Goal: Task Accomplishment & Management: Use online tool/utility

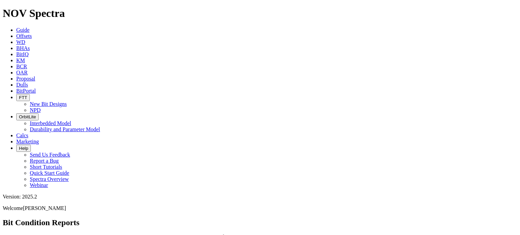
click at [32, 33] on span "Offsets" at bounding box center [24, 36] width 16 height 6
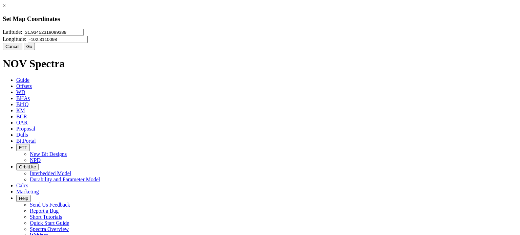
drag, startPoint x: 218, startPoint y: 45, endPoint x: 158, endPoint y: 42, distance: 59.3
click at [158, 42] on div "× Set Map Coordinates Latitude: 31.93452318089389 Longitude: -102.3110098 Cance…" at bounding box center [260, 26] width 514 height 47
type input "32.2727"
type input "-103.859"
click at [35, 50] on button "Go" at bounding box center [30, 46] width 12 height 7
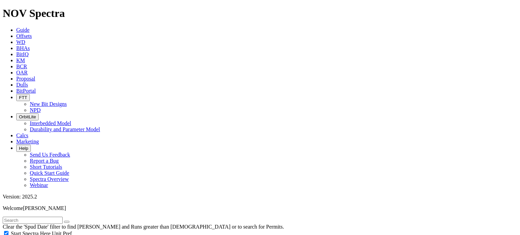
radio input "true"
radio input "false"
type input "15"
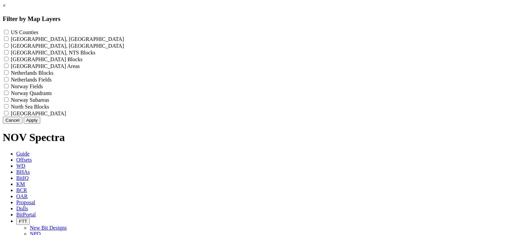
click at [8, 33] on Counties "US Counties - ()" at bounding box center [6, 32] width 4 height 4
checkbox Counties "true"
click at [40, 124] on button "Apply" at bounding box center [32, 120] width 17 height 7
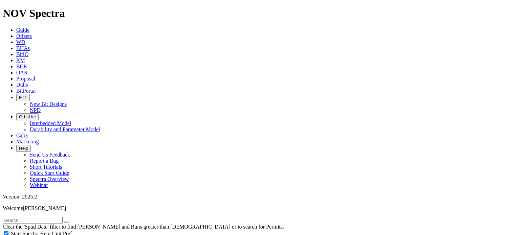
scroll to position [305, 0]
select select "9.875"
checkbox input "false"
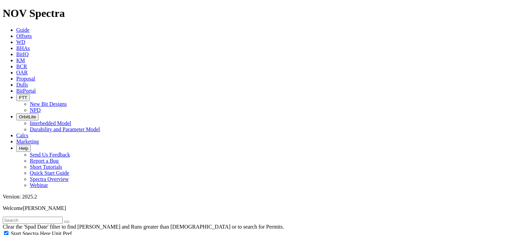
select select "? number:9.875 ?"
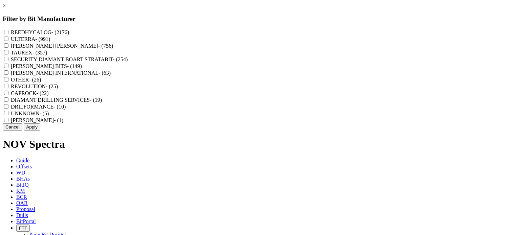
click at [22, 131] on button "Cancel" at bounding box center [13, 127] width 20 height 7
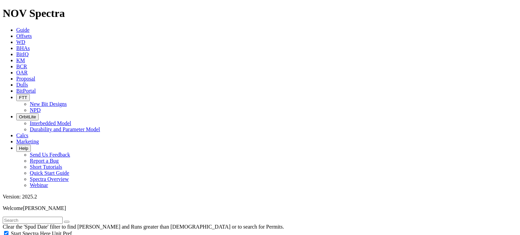
select select "? number:9.875 ?"
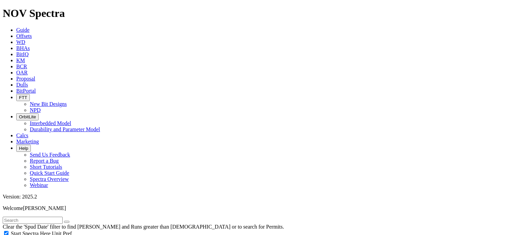
type input "4000"
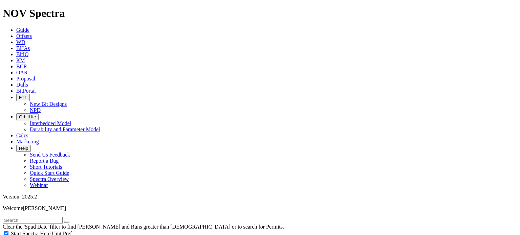
type input "10999"
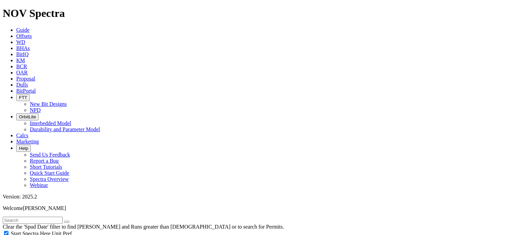
type input "5000"
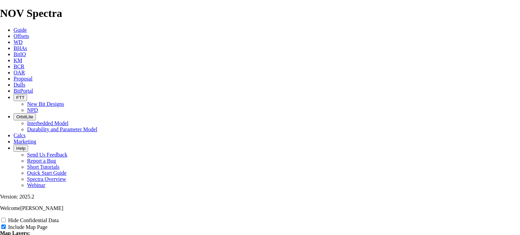
scroll to position [880, 0]
radio input "true"
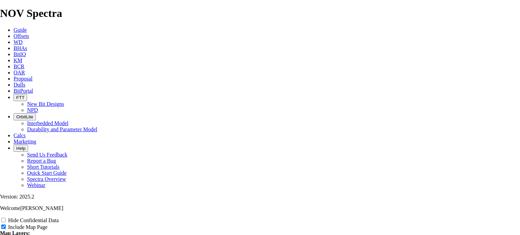
type input "i"
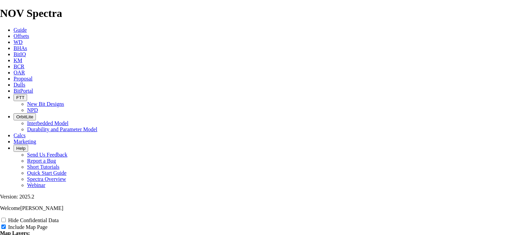
type input "i"
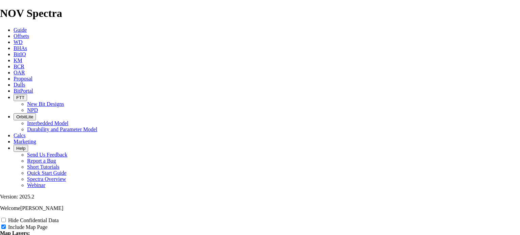
type input "i"
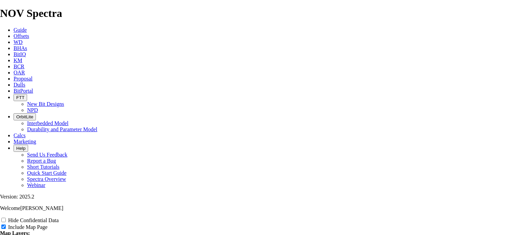
type input "i"
type input "I"
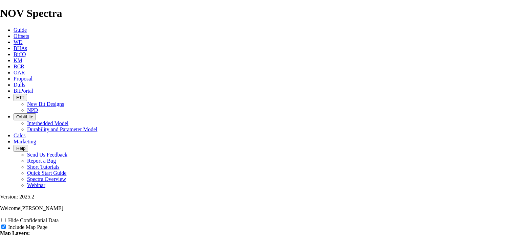
type input "I"
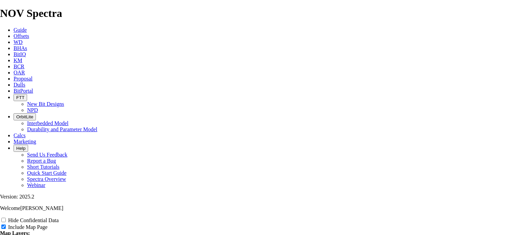
type input "I"
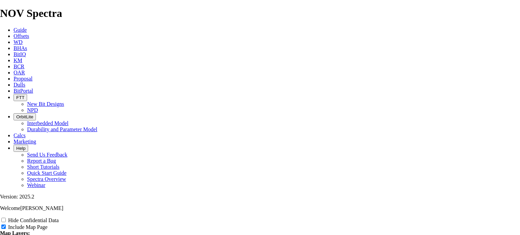
type input "I"
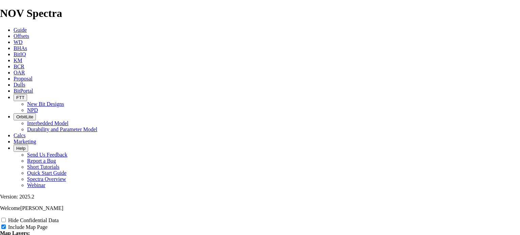
type input "I"
type input "Ir"
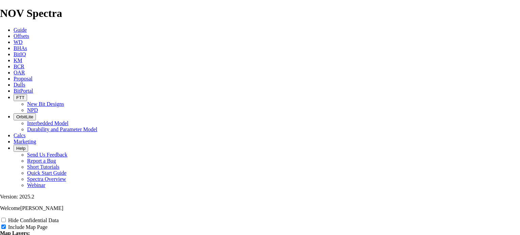
type input "Ir"
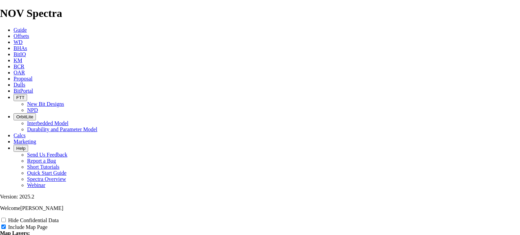
type input "Ir"
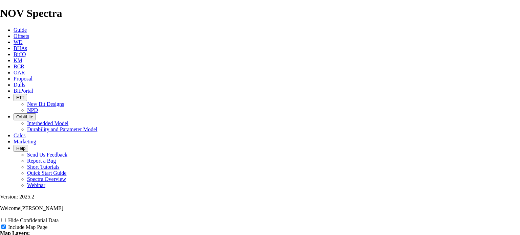
type input "Ir"
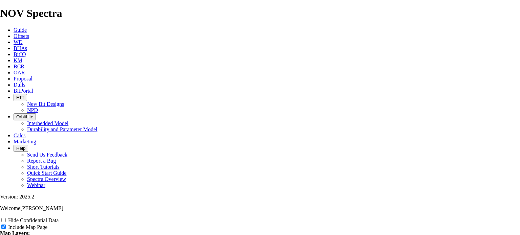
type input "Ir"
type input "Irn"
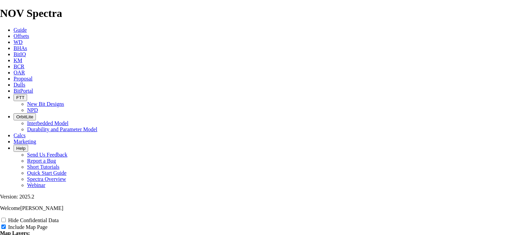
type input "Irn"
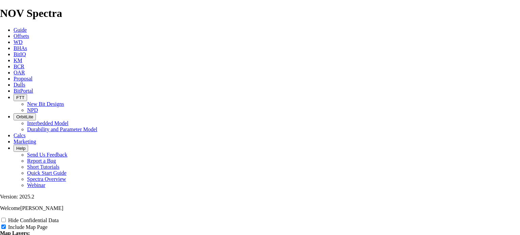
type input "Irn"
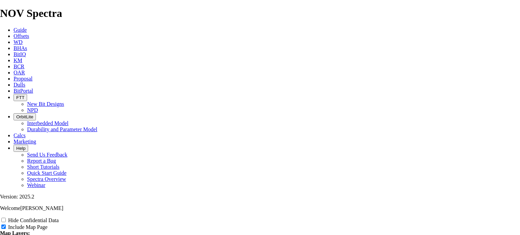
type input "Irn"
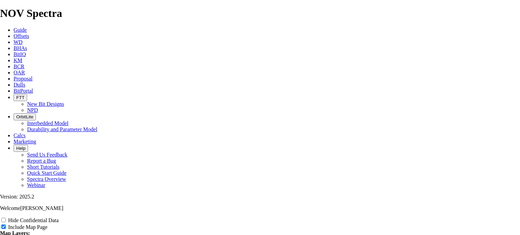
type input "Irn"
type input "Ir"
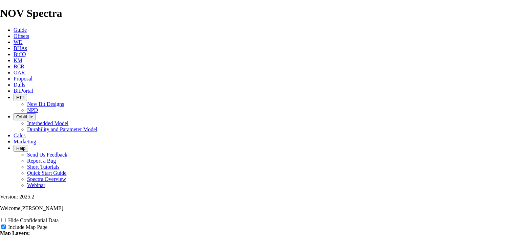
type input "Ir"
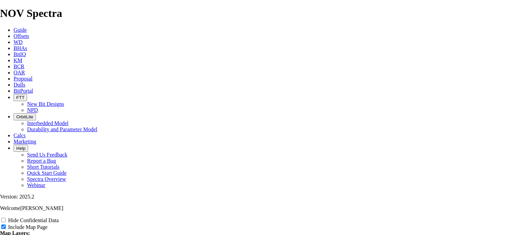
type input "Ir"
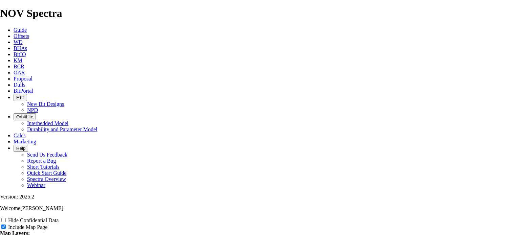
type input "Ir"
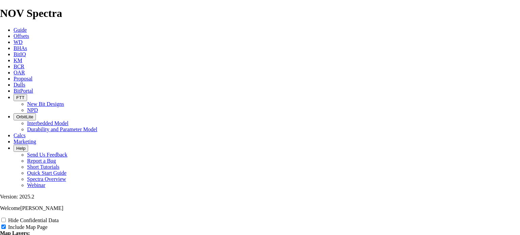
type input "Iro"
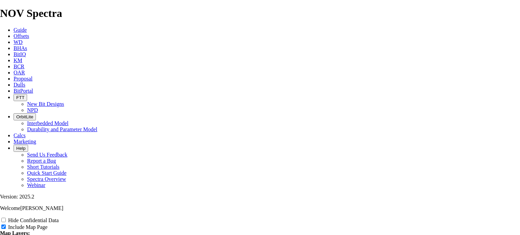
type input "Iro"
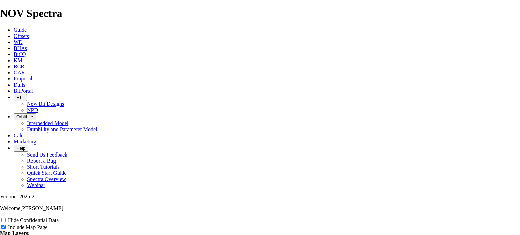
type input "Iro"
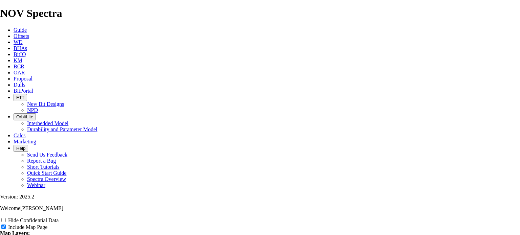
type input "Iro"
type input "Iron"
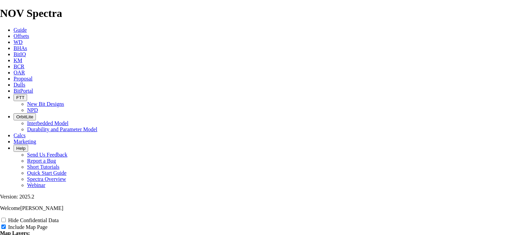
type input "Iron"
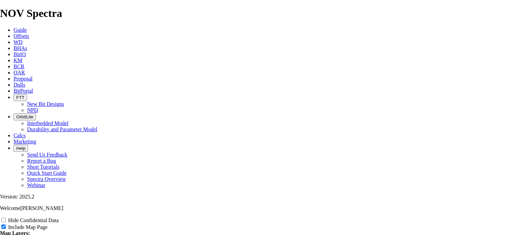
type input "Iron"
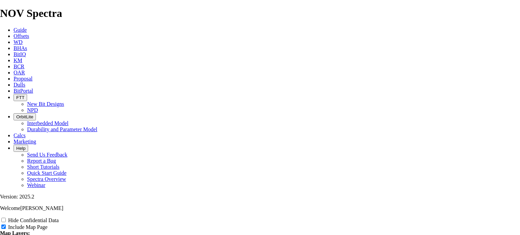
type input "Iron"
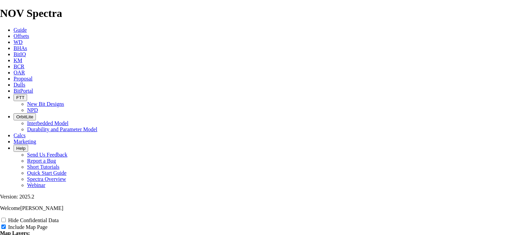
type input "Iron"
type input "Iron T"
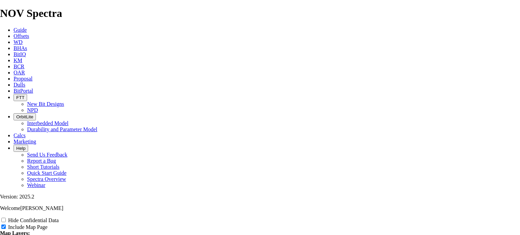
type input "Iron T"
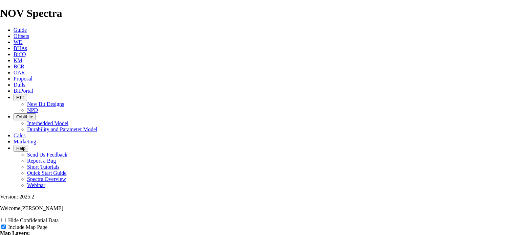
type input "Iron T"
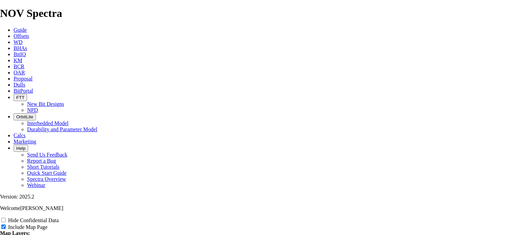
type input "Iron T"
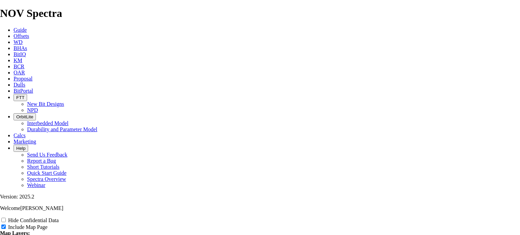
type input "Iron T"
type input "Iron Th"
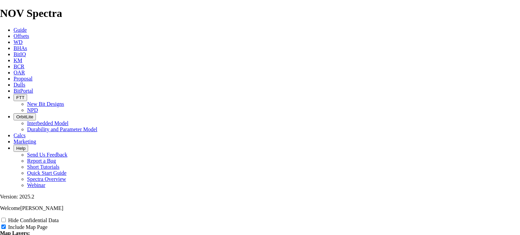
type input "Iron Th"
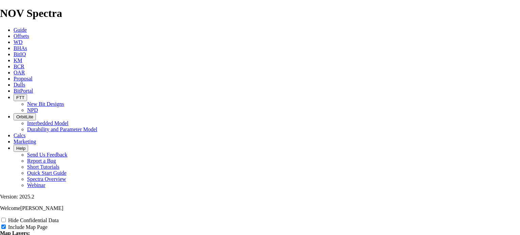
type input "Iron Th"
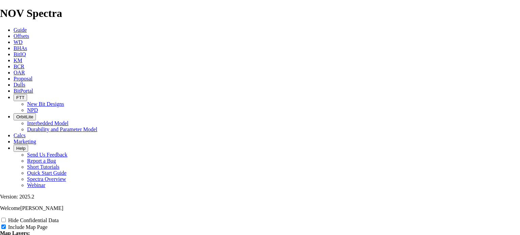
type input "Iron Th"
radio input "true"
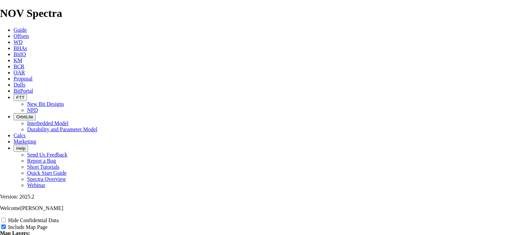
radio input "true"
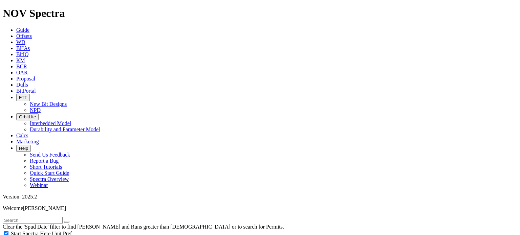
type input "15"
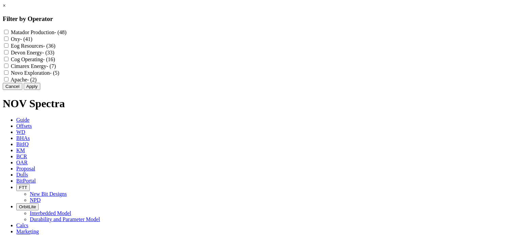
click at [55, 62] on label "Cog Operating - (16)" at bounding box center [33, 60] width 44 height 6
click at [8, 61] on Operating "Cog Operating - (16)" at bounding box center [6, 59] width 4 height 4
checkbox Operating "true"
click at [40, 90] on button "Apply" at bounding box center [32, 86] width 17 height 7
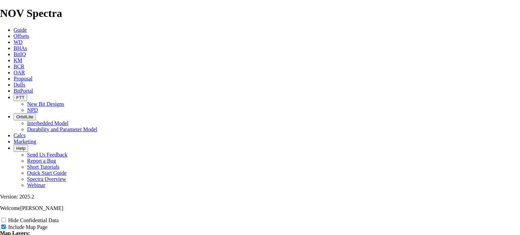
scroll to position [677, 0]
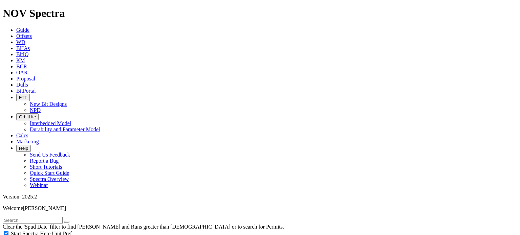
scroll to position [440, 0]
type input "3000"
drag, startPoint x: 51, startPoint y: 169, endPoint x: 28, endPoint y: 168, distance: 23.0
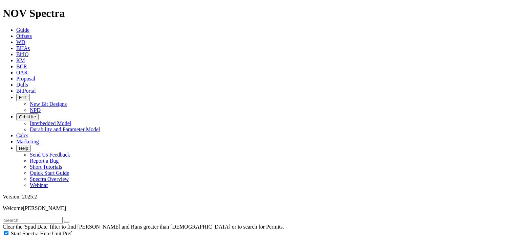
scroll to position [135, 0]
type input "2500"
select select
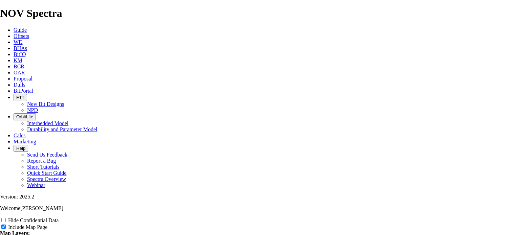
scroll to position [867, 0]
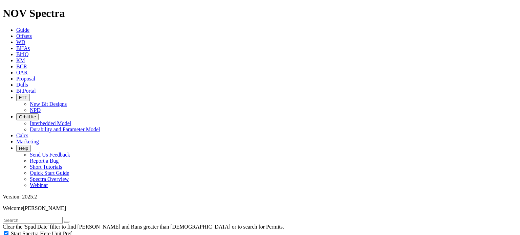
type input "15"
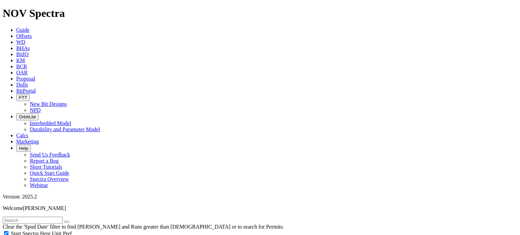
scroll to position [338, 0]
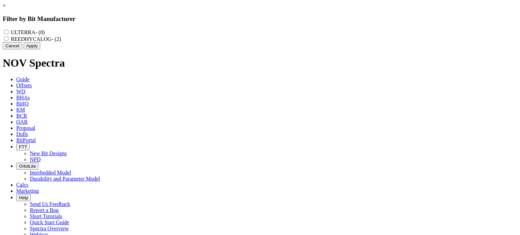
click at [61, 42] on label "REEDHYCALOG - (2)" at bounding box center [36, 39] width 50 height 6
click at [8, 41] on input "REEDHYCALOG - (2)" at bounding box center [6, 39] width 4 height 4
checkbox input "true"
click at [40, 49] on button "Apply" at bounding box center [32, 45] width 17 height 7
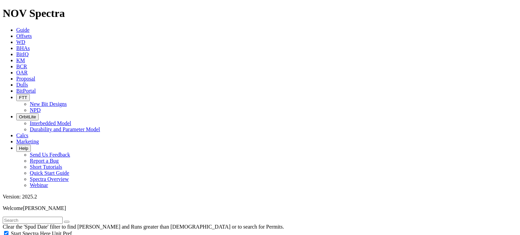
scroll to position [474, 0]
drag, startPoint x: 479, startPoint y: 50, endPoint x: 392, endPoint y: 40, distance: 87.9
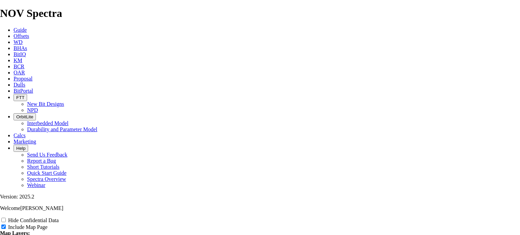
scroll to position [880, 0]
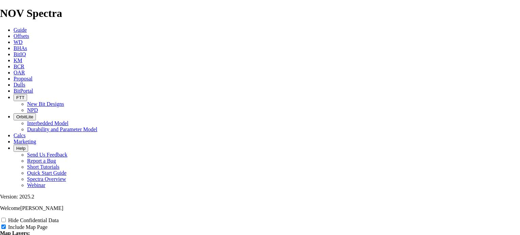
scroll to position [846, 0]
radio input "true"
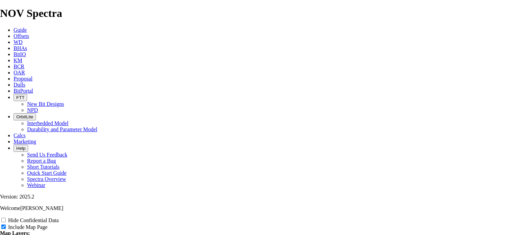
radio input "true"
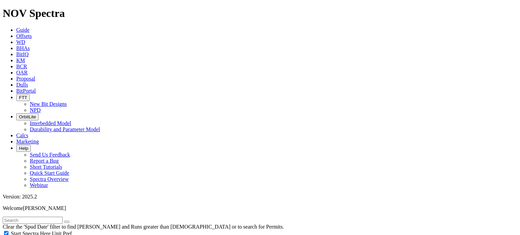
type input "15"
drag, startPoint x: 85, startPoint y: 122, endPoint x: 115, endPoint y: 127, distance: 30.7
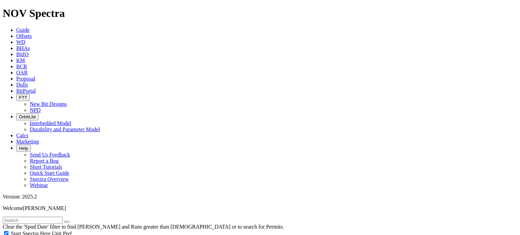
type input "6000"
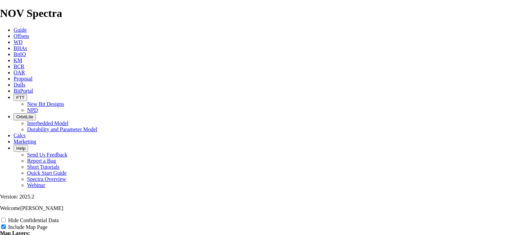
scroll to position [1117, 0]
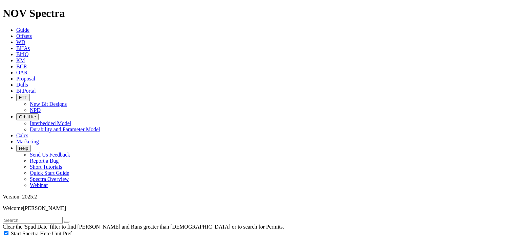
scroll to position [305, 0]
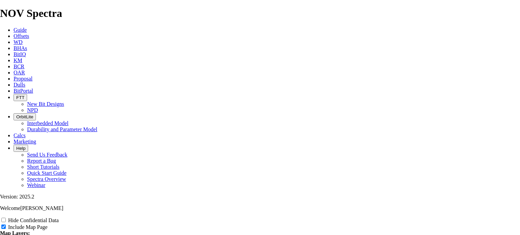
scroll to position [744, 0]
type input "I"
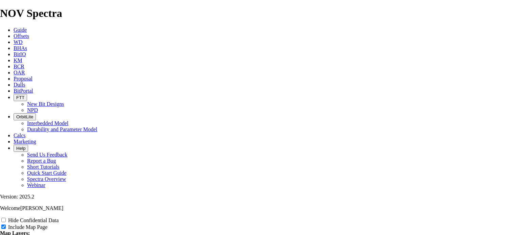
type input "I"
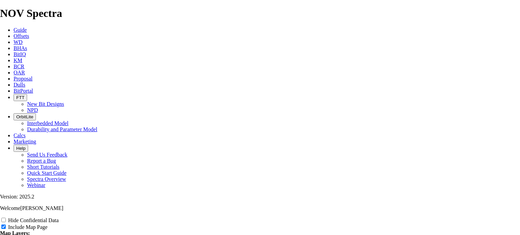
type input "I"
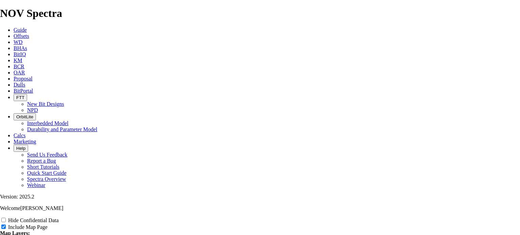
type input "I"
type input "Ir"
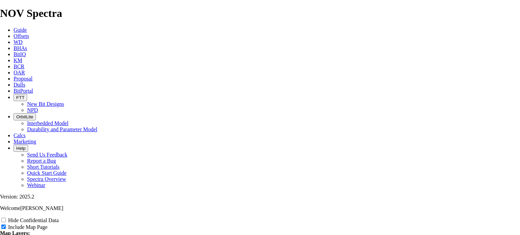
type input "Ir"
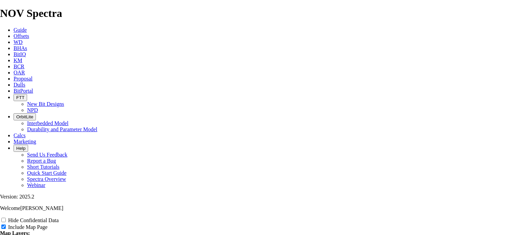
type input "Ir"
type input "Iro"
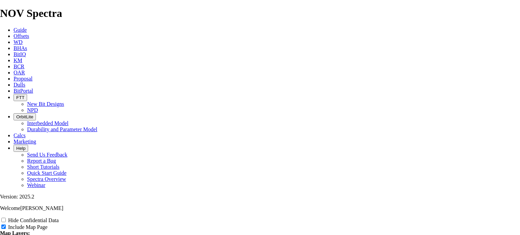
type input "Iro"
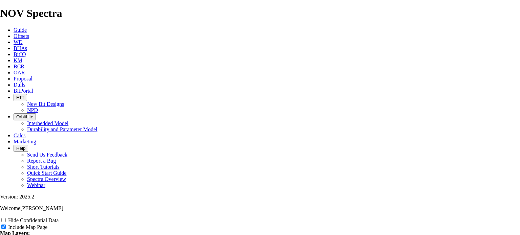
type input "Iro"
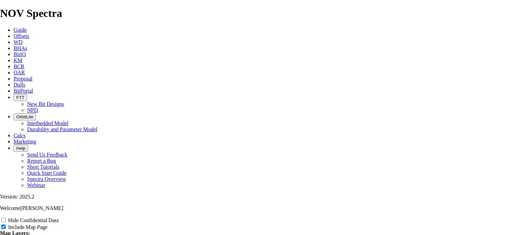
type input "Iron"
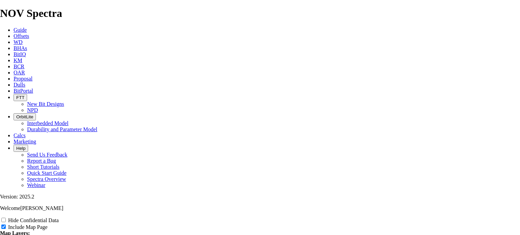
type input "Iron"
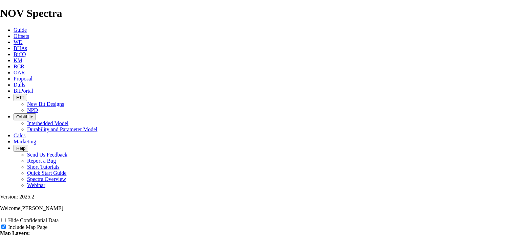
type input "Iron"
type input "Iron T"
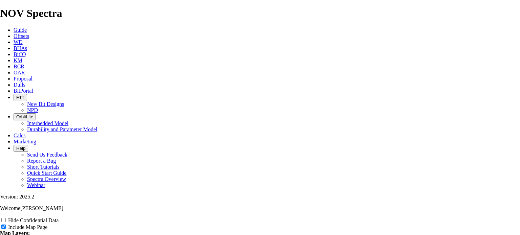
type input "Iron T"
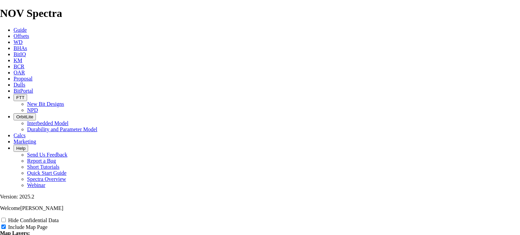
type input "Iron T"
type input "Iron Th"
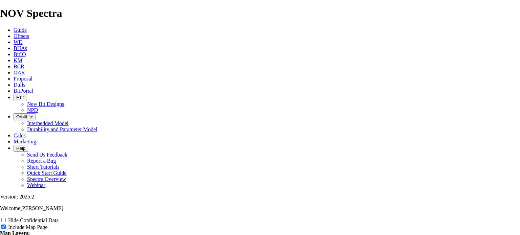
type input "Iron Th"
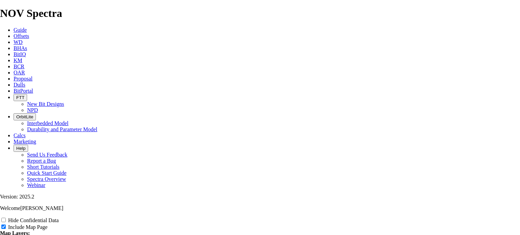
type input "Iron Th"
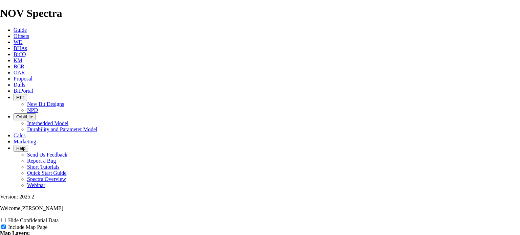
type input "Iron Th"
type input "Iron Thr"
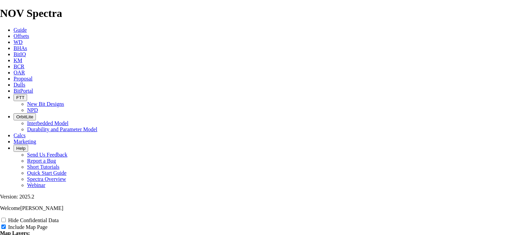
type input "Iron Thr"
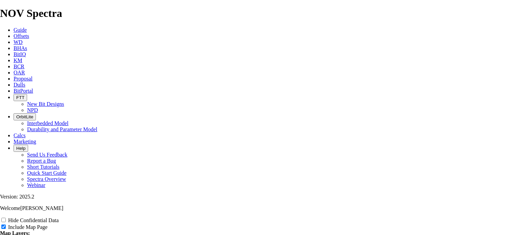
type input "Iron Thr"
type input "Iron Thro"
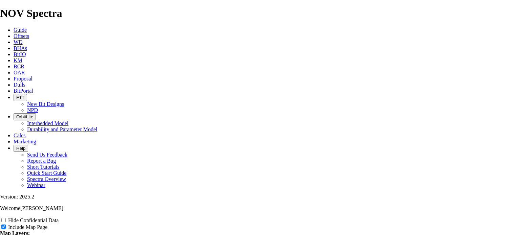
type input "Iron Thro"
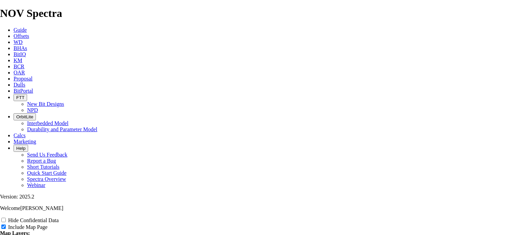
type input "Iron Thro"
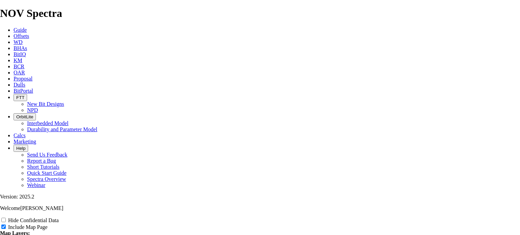
type input "Iron Thron"
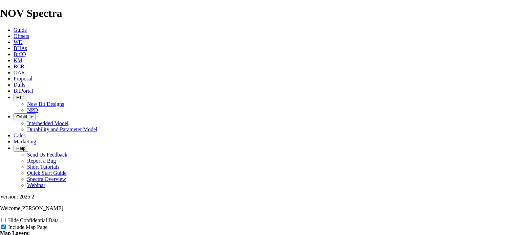
type input "Iron Thron"
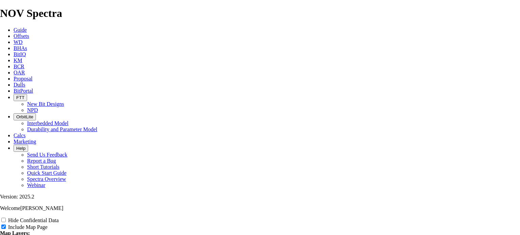
type input "Iron Thron"
type input "Iron Throne"
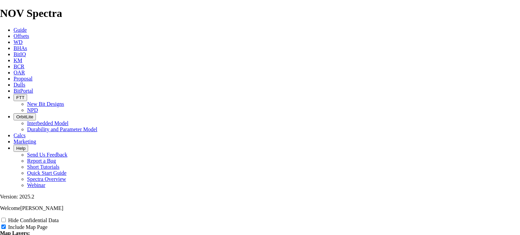
type input "Iron Throne"
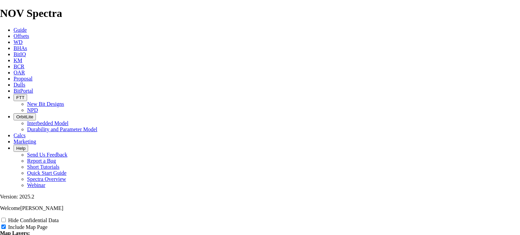
type input "Iron Throne"
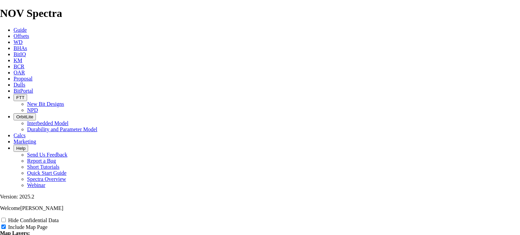
type input "Iron Throne 9"
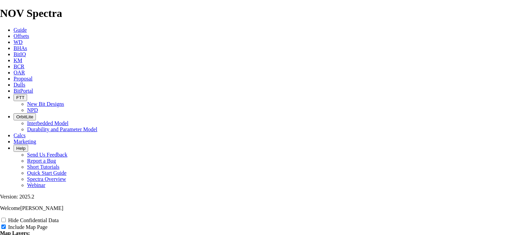
type input "Iron Throne 9"
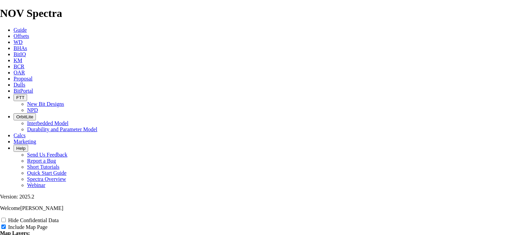
type input "Iron Throne 9"
type input "Iron Throne 9."
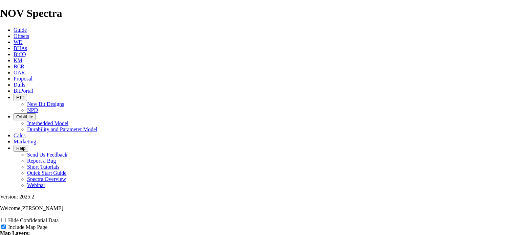
type input "Iron Throne 9."
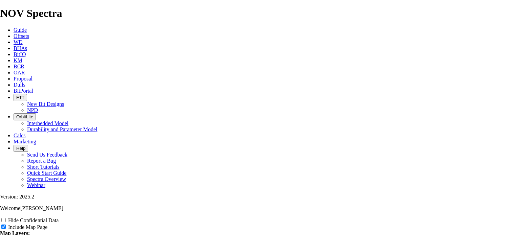
type input "Iron Throne 9."
type input "Iron Throne 9.8"
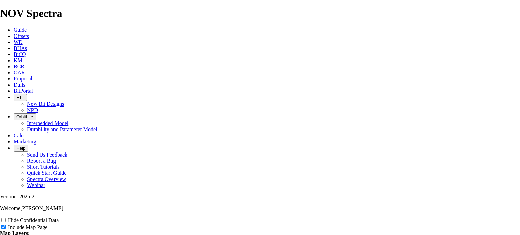
type input "Iron Throne 9.8"
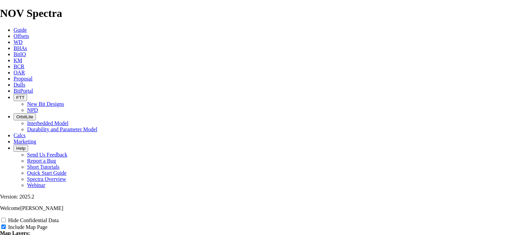
type input "Iron Throne 9.8"
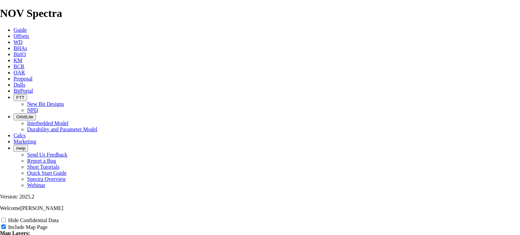
type input "Iron Throne 9.8"
type input "Iron Throne 9.87"
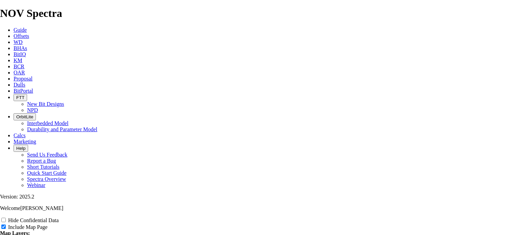
type input "Iron Throne 9.87"
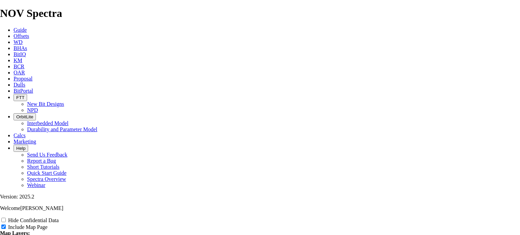
type input "Iron Throne 9.87"
type input "Iron Throne 9.875"
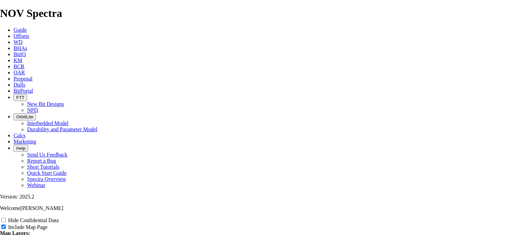
type input "Iron Throne 9.875"
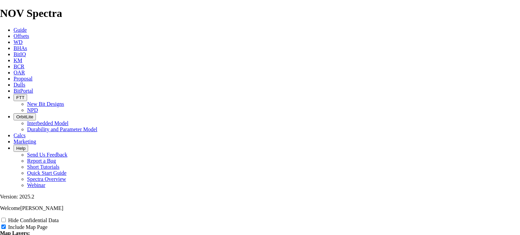
type input "Iron Throne 9.875"
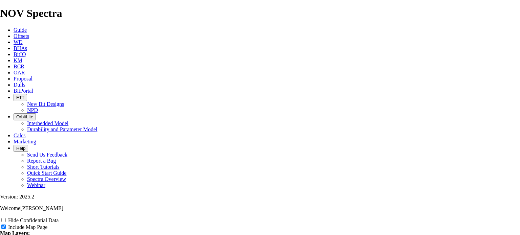
type input "Iron Throne 9.875""
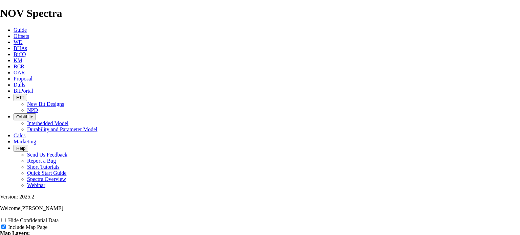
type input "Iron Throne 9.875""
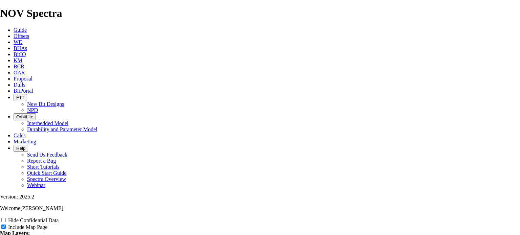
type input "Iron Throne 9.875""
type input "Iron Throne 9.875" o"
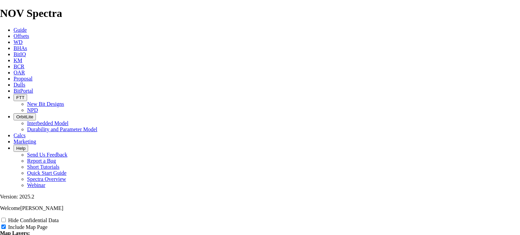
type input "Iron Throne 9.875" o"
click at [8, 218] on span at bounding box center [4, 221] width 8 height 6
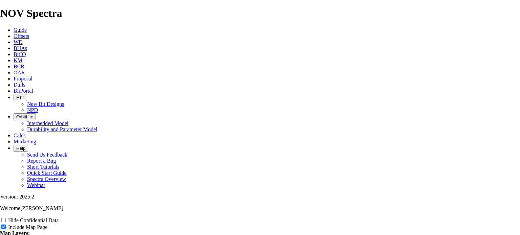
click at [6, 218] on input "Hide Confidential Data" at bounding box center [3, 220] width 4 height 4
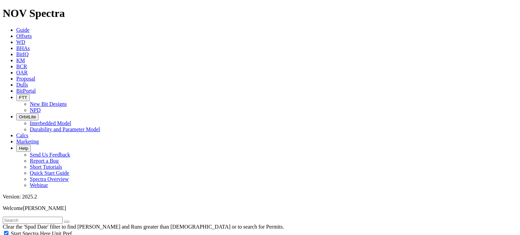
scroll to position [575, 0]
drag, startPoint x: 36, startPoint y: 140, endPoint x: 64, endPoint y: 146, distance: 28.5
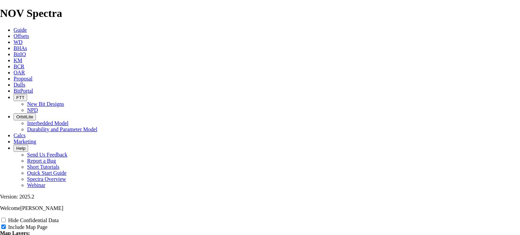
scroll to position [1150, 0]
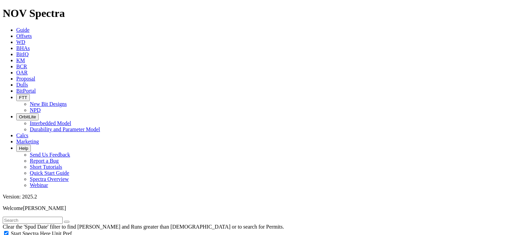
scroll to position [575, 0]
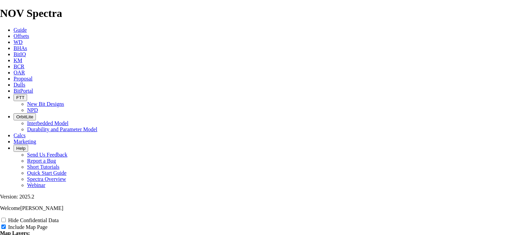
scroll to position [1387, 0]
click at [6, 218] on input "Hide Confidential Data" at bounding box center [3, 220] width 4 height 4
